Goal: Information Seeking & Learning: Learn about a topic

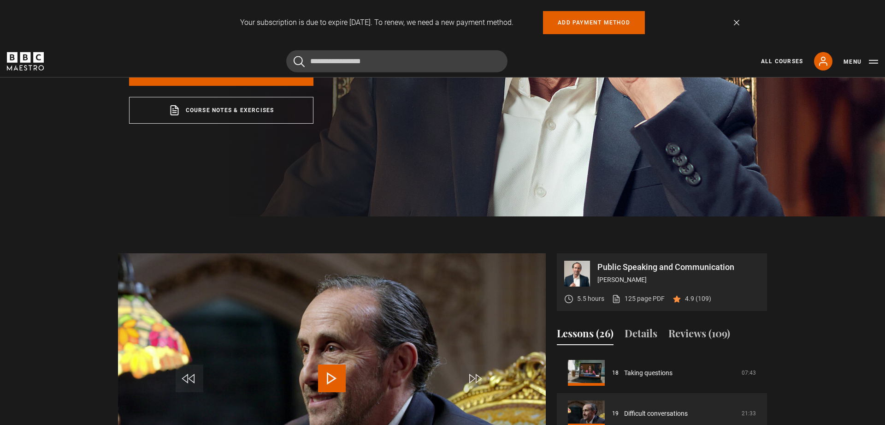
scroll to position [251, 0]
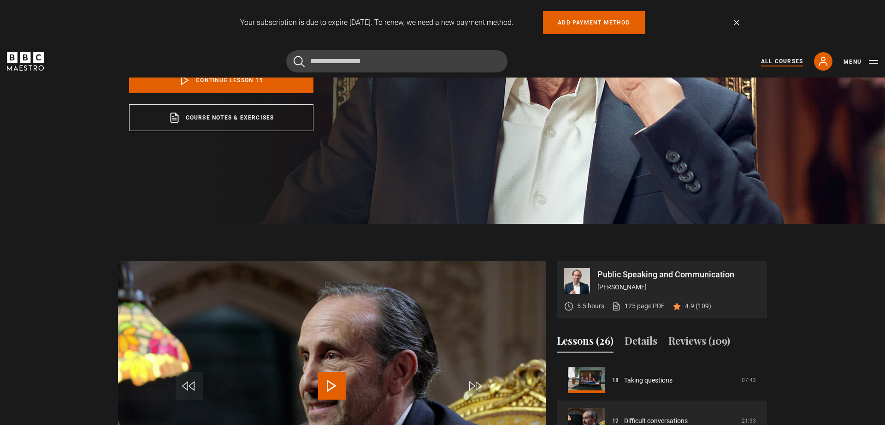
click at [782, 62] on link "All Courses" at bounding box center [782, 61] width 42 height 8
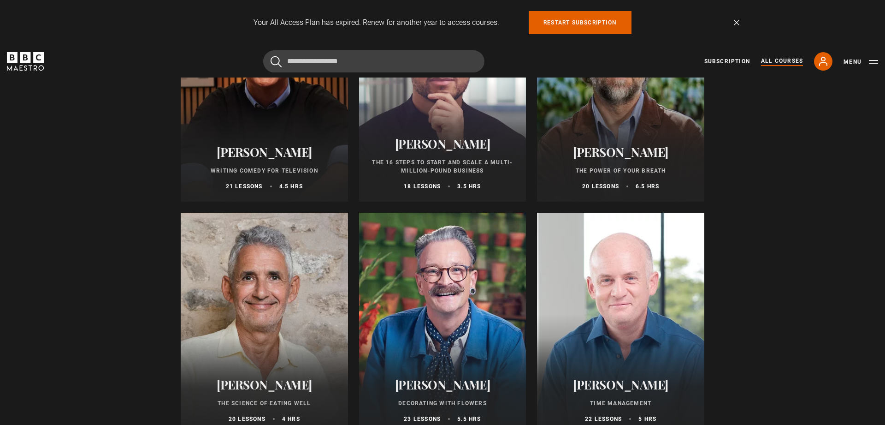
scroll to position [1191, 0]
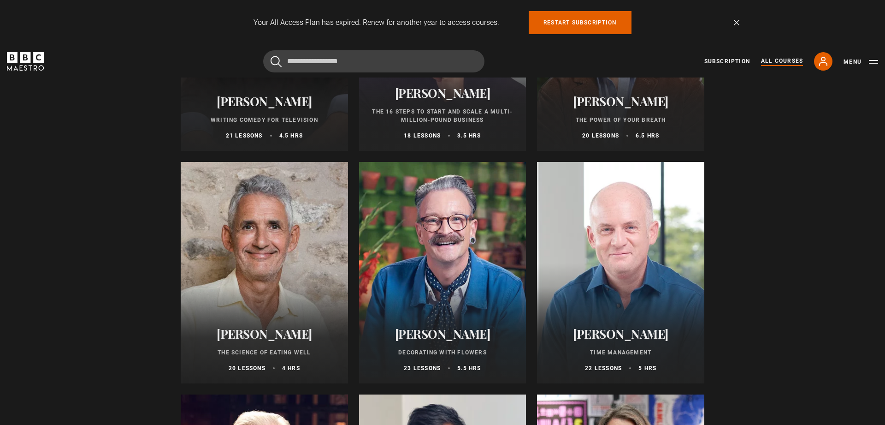
click at [663, 243] on div at bounding box center [620, 272] width 167 height 221
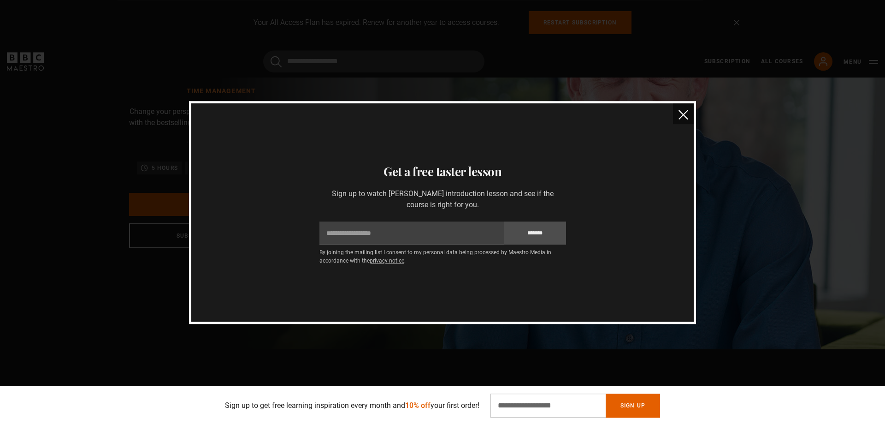
scroll to position [63, 0]
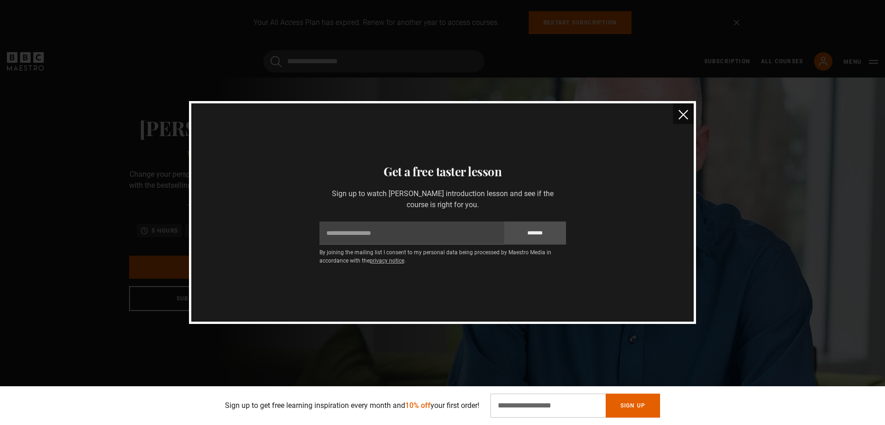
click at [685, 110] on button "close" at bounding box center [683, 113] width 21 height 21
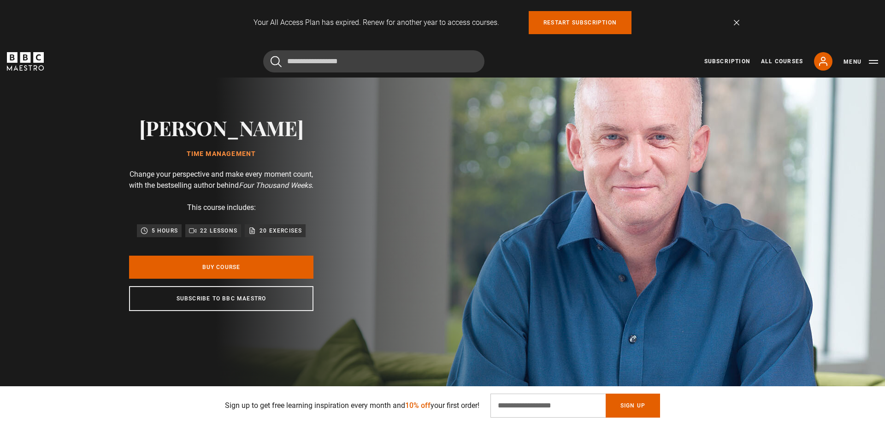
scroll to position [0, 0]
